Goal: Contribute content: Add original content to the website for others to see

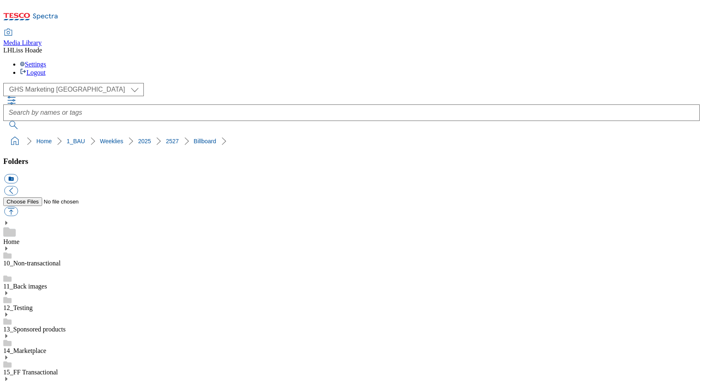
select select "flare-ghs-mktg"
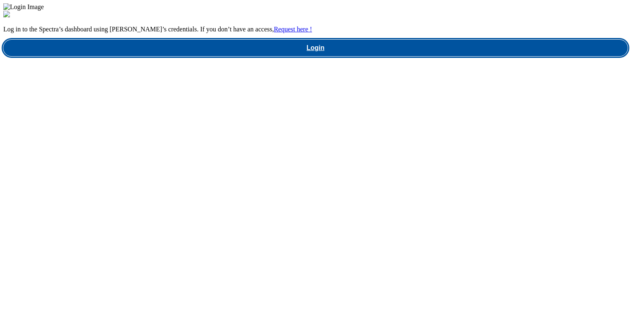
click at [487, 56] on link "Login" at bounding box center [315, 48] width 624 height 17
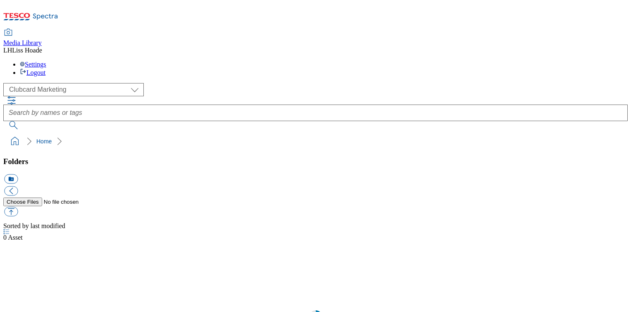
scroll to position [0, 0]
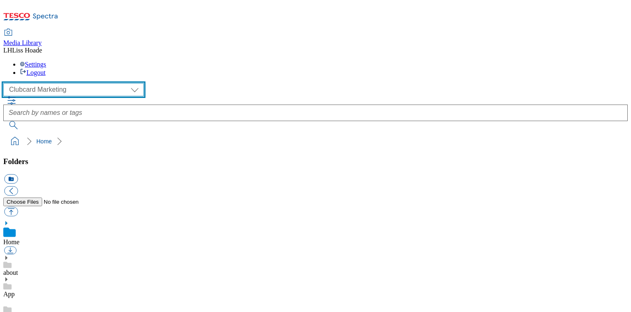
click at [79, 83] on select "Clubcard Marketing Dotcom [GEOGRAPHIC_DATA] GHS Marketing [GEOGRAPHIC_DATA] GHS…" at bounding box center [73, 89] width 140 height 13
select select "flare-homepage"
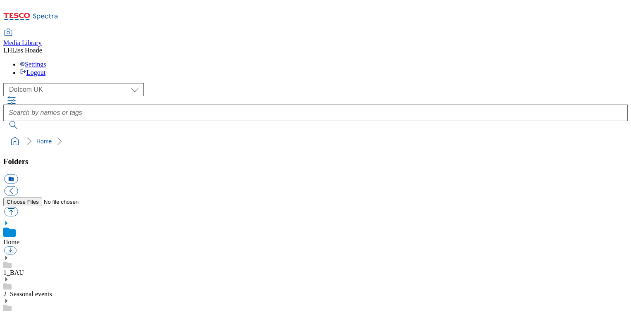
click at [7, 247] on use at bounding box center [6, 249] width 2 height 4
click at [34, 305] on link "Home Page" at bounding box center [18, 308] width 31 height 7
click at [9, 290] on icon at bounding box center [6, 293] width 6 height 6
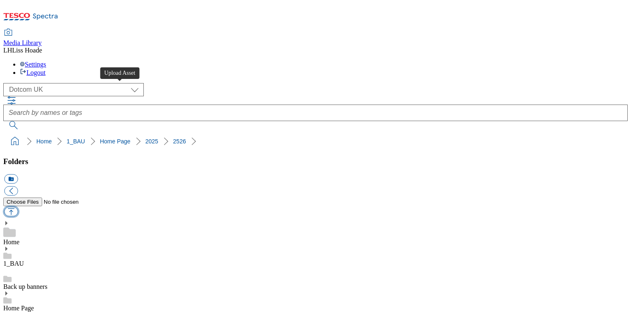
click at [18, 207] on button "button" at bounding box center [11, 212] width 14 height 10
type input "C:\fakepath\2526-DC_Row1_Wine.jpg"
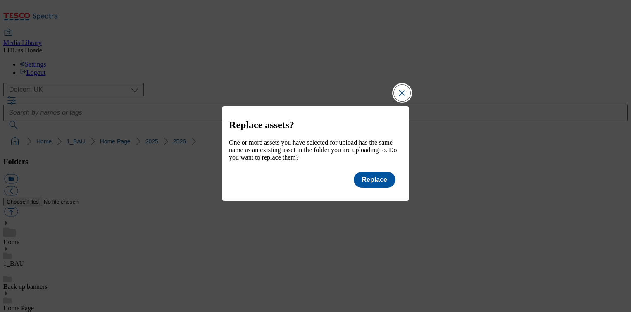
click at [404, 89] on button "Close Modal" at bounding box center [402, 93] width 17 height 17
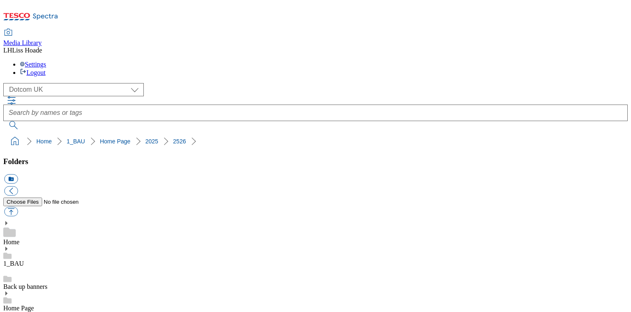
click at [18, 174] on button "icon_new_folder" at bounding box center [11, 179] width 14 height 10
type input "Legal amend"
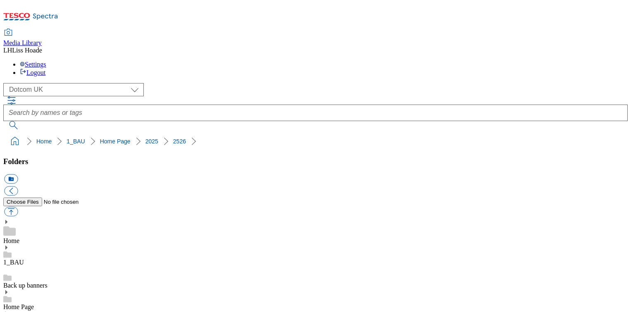
click at [18, 207] on button "button" at bounding box center [11, 212] width 14 height 10
type input "C:\fakepath\2526-DC_Row1_Wine.jpg"
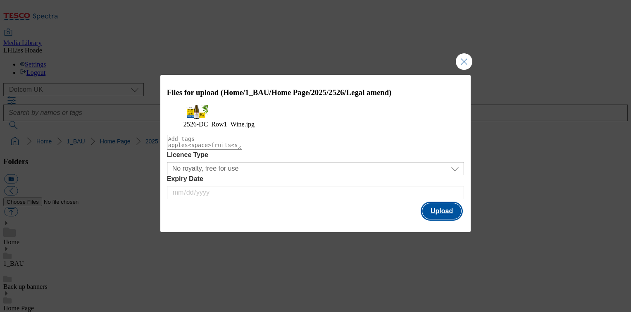
click at [452, 219] on button "Upload" at bounding box center [441, 211] width 39 height 16
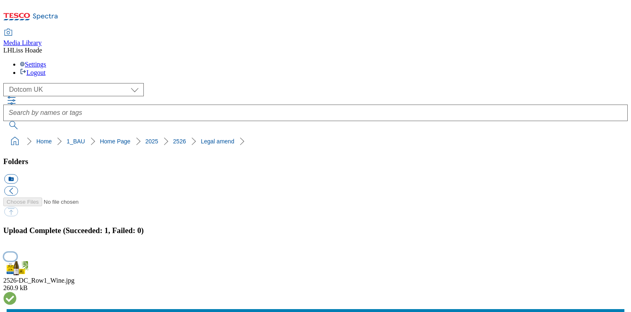
click at [17, 252] on button "button" at bounding box center [10, 256] width 12 height 8
